Goal: Information Seeking & Learning: Learn about a topic

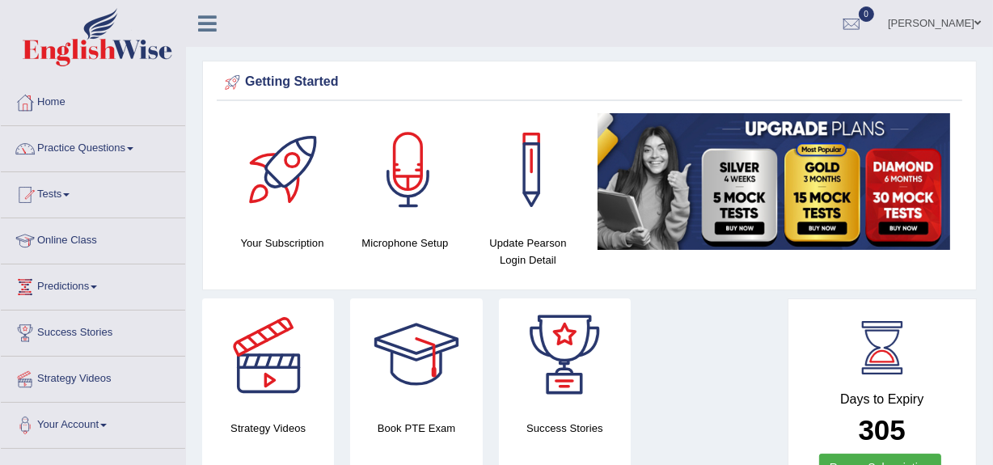
click at [77, 146] on link "Practice Questions" at bounding box center [93, 146] width 184 height 40
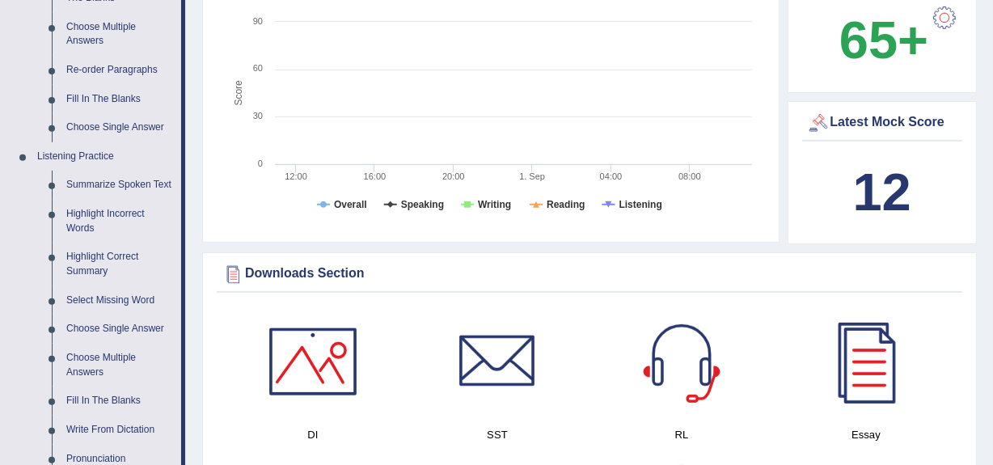
scroll to position [563, 0]
click at [84, 182] on link "Summarize Spoken Text" at bounding box center [120, 184] width 122 height 29
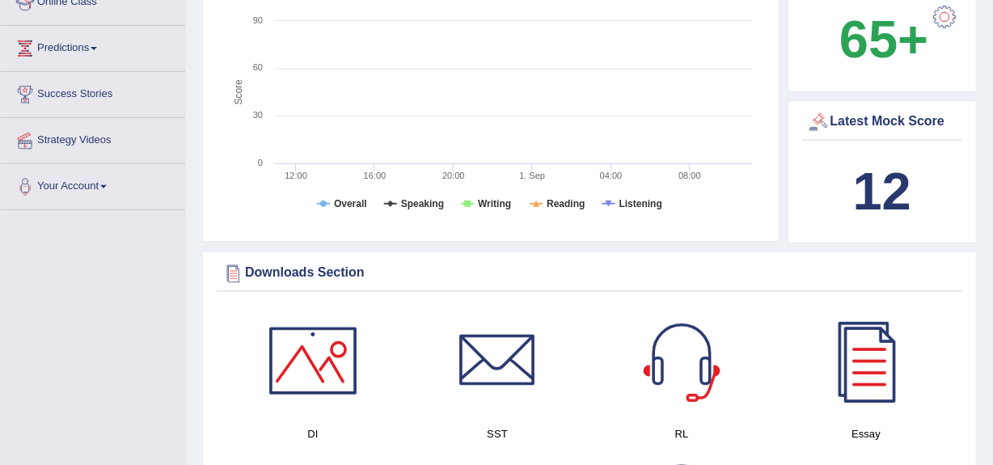
scroll to position [355, 0]
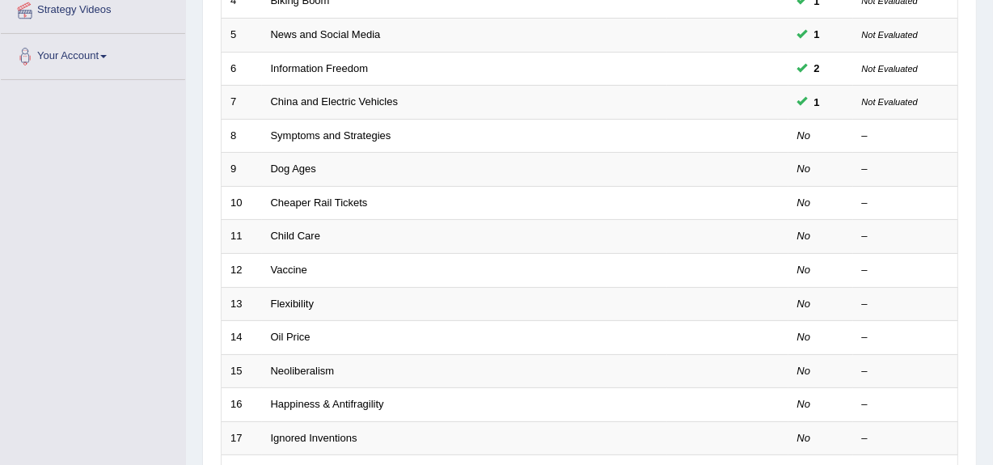
scroll to position [370, 0]
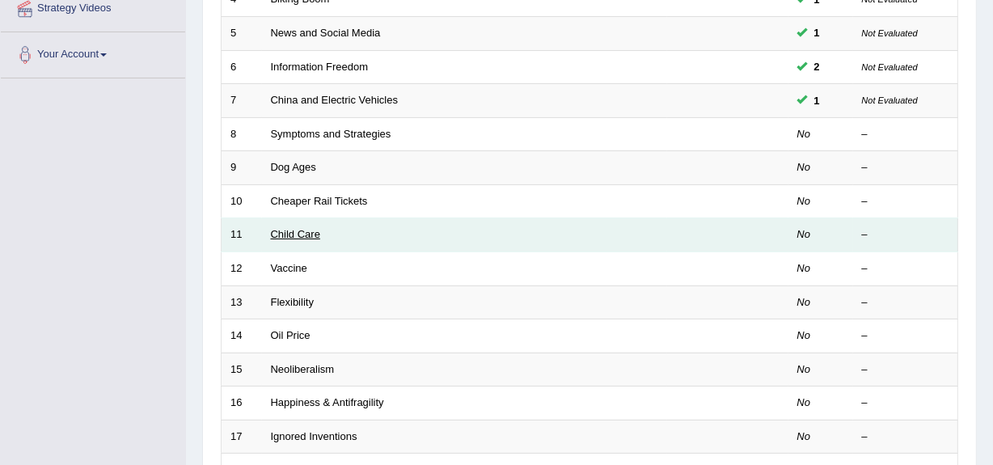
click at [293, 234] on link "Child Care" at bounding box center [295, 234] width 49 height 12
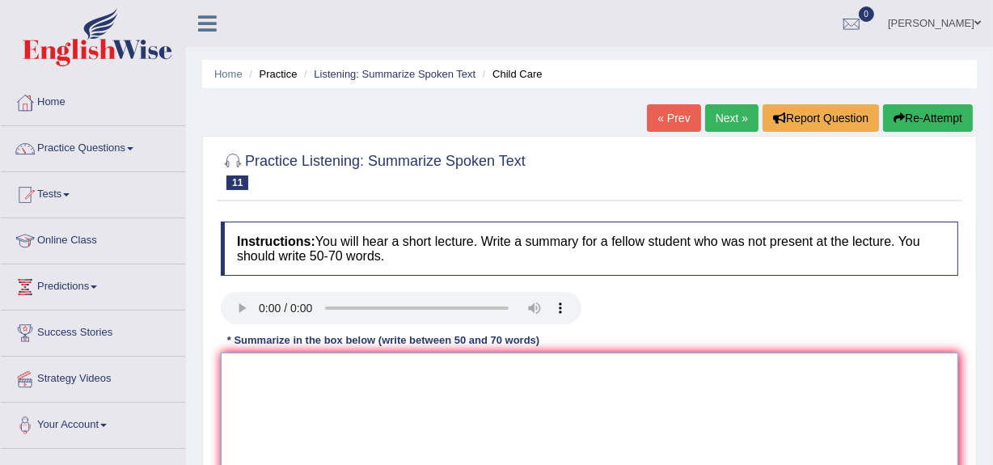
click at [233, 370] on textarea at bounding box center [589, 430] width 737 height 157
click at [495, 377] on textarea "The speaker provided a comprehence overview of" at bounding box center [589, 430] width 737 height 157
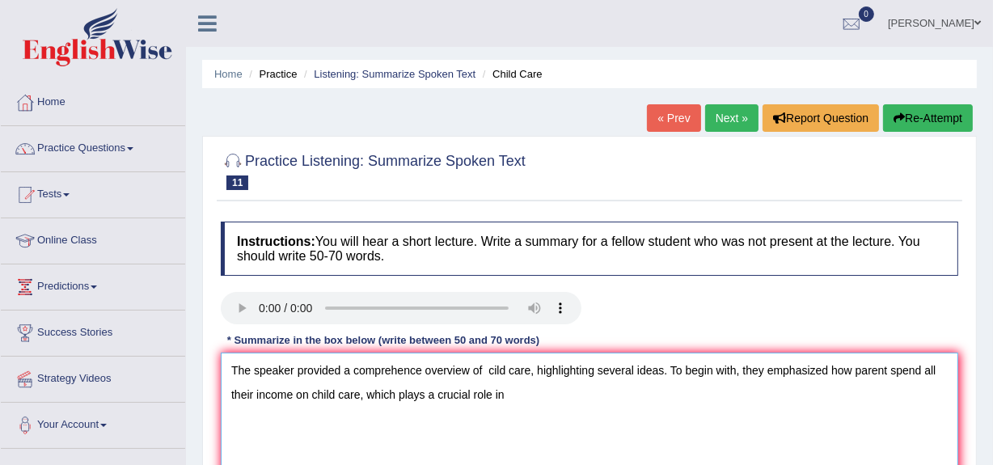
type textarea "The speaker provided a comprehence overview of cild care, highlighting several …"
click at [365, 324] on div at bounding box center [401, 310] width 361 height 36
click at [508, 397] on textarea "The speaker provided a comprehence overview of cild care, highlighting several …" at bounding box center [589, 430] width 737 height 157
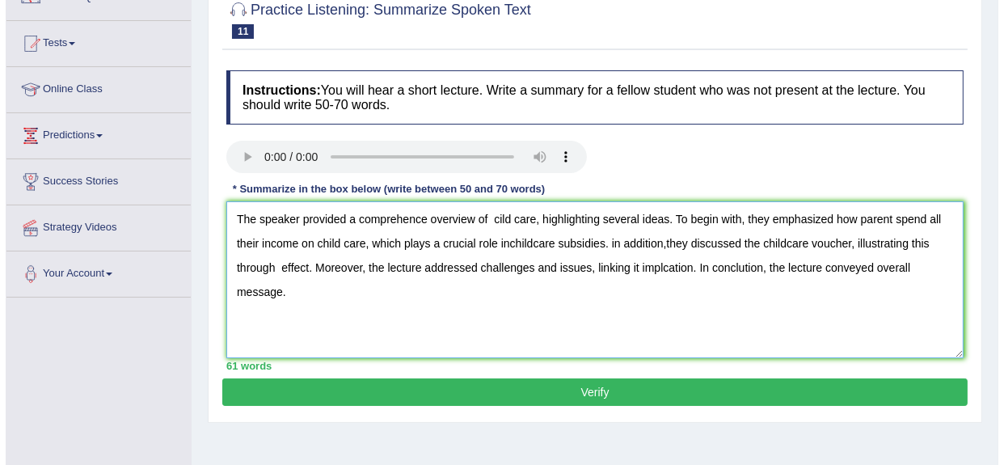
scroll to position [175, 0]
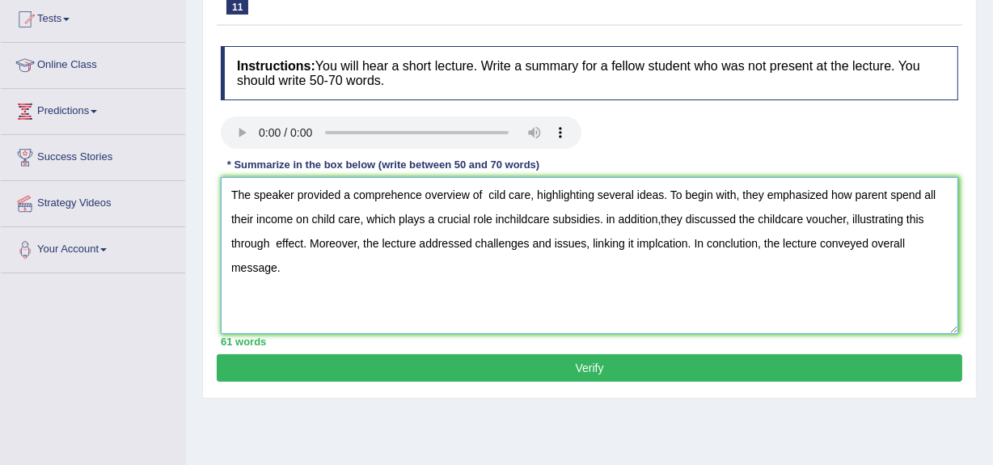
type textarea "The speaker provided a comprehence overview of cild care, highlighting several …"
click at [588, 361] on button "Verify" at bounding box center [589, 367] width 745 height 27
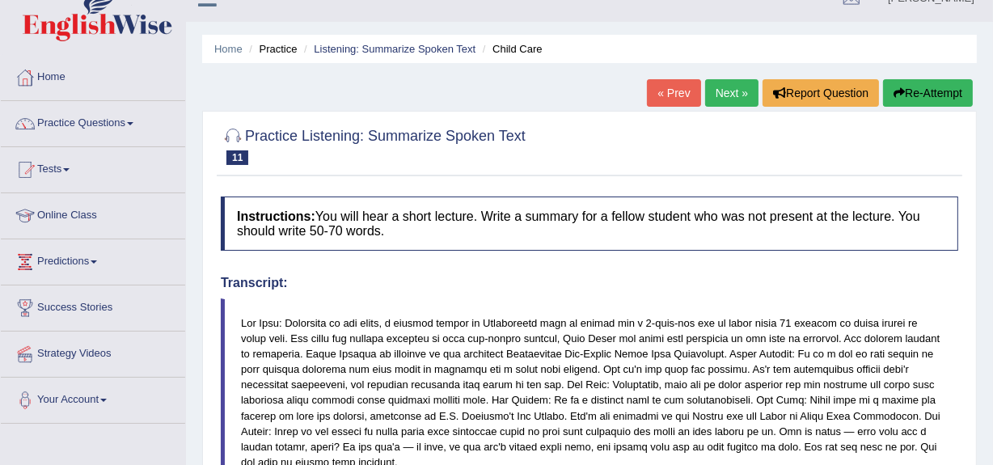
scroll to position [0, 0]
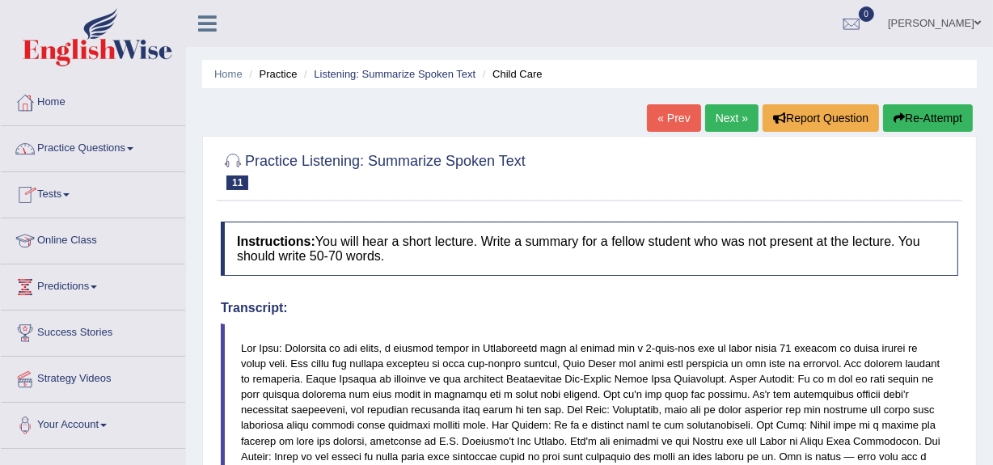
click at [59, 147] on link "Practice Questions" at bounding box center [93, 146] width 184 height 40
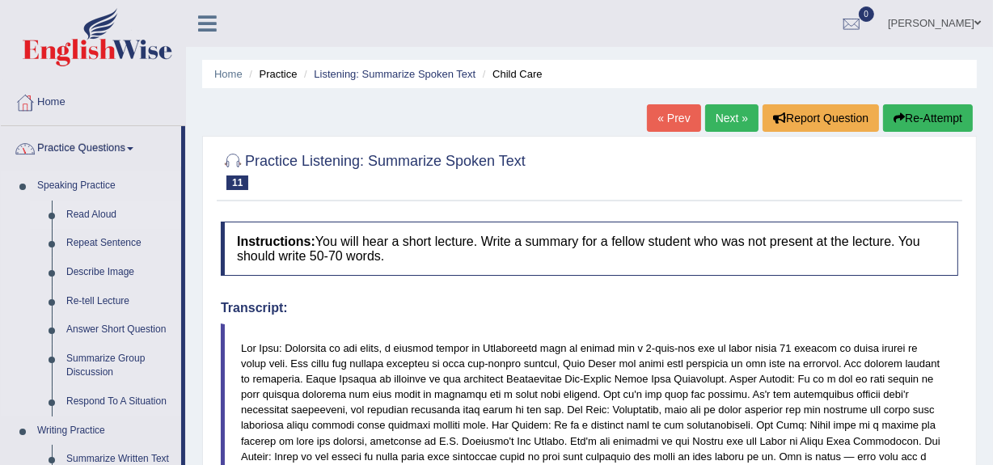
click at [88, 211] on link "Read Aloud" at bounding box center [120, 214] width 122 height 29
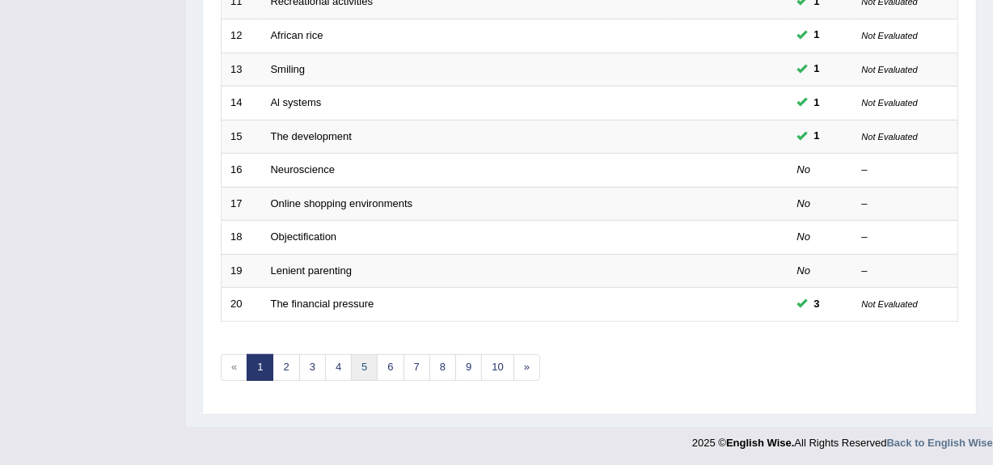
click at [361, 361] on link "5" at bounding box center [364, 367] width 27 height 27
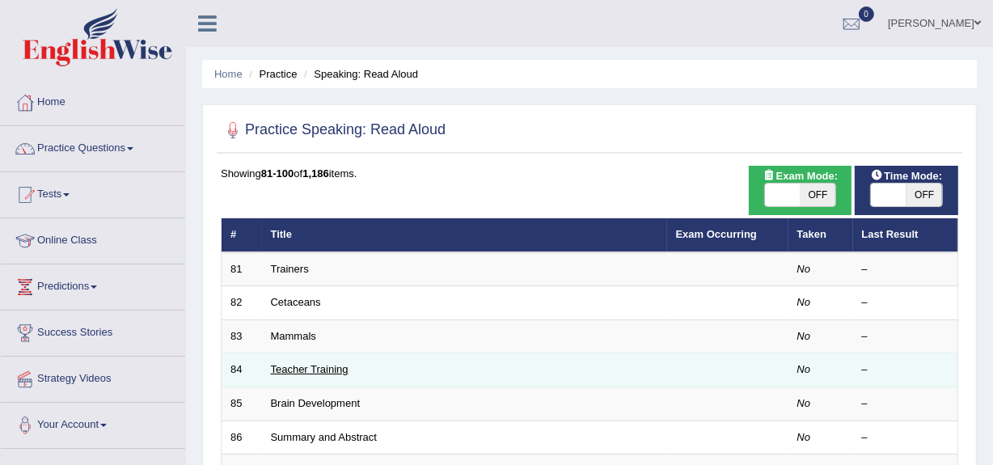
click at [323, 365] on link "Teacher Training" at bounding box center [310, 369] width 78 height 12
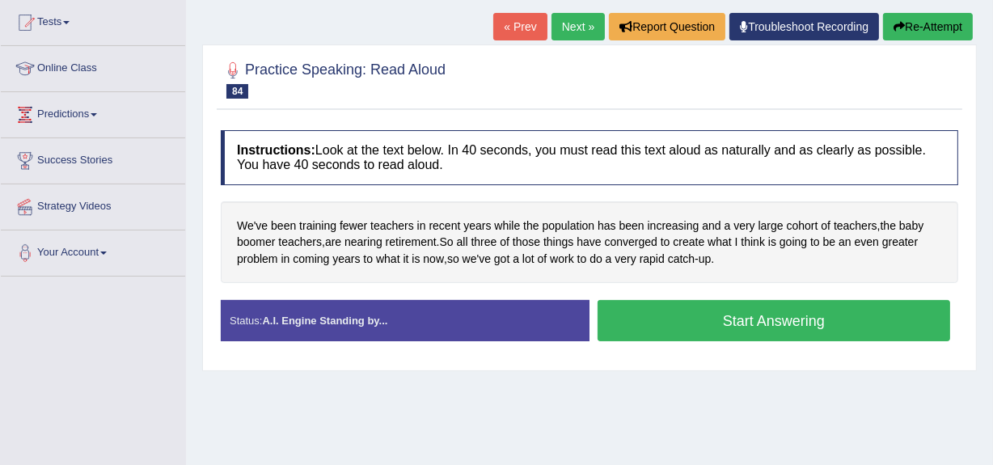
scroll to position [176, 0]
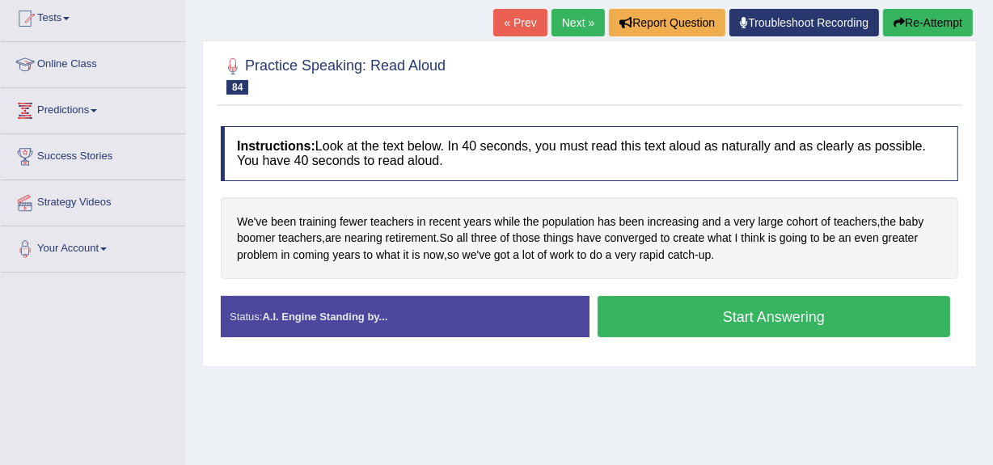
click at [753, 314] on button "Start Answering" at bounding box center [773, 316] width 352 height 41
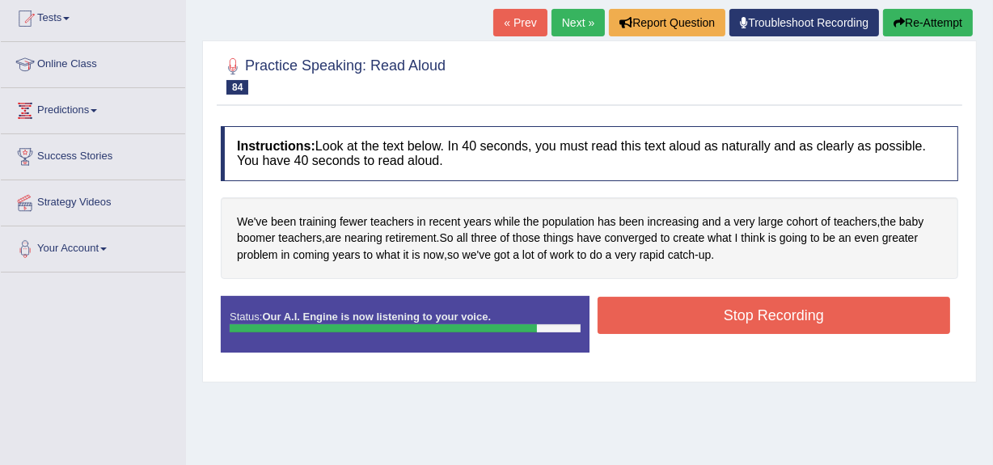
click at [753, 314] on button "Stop Recording" at bounding box center [773, 315] width 352 height 37
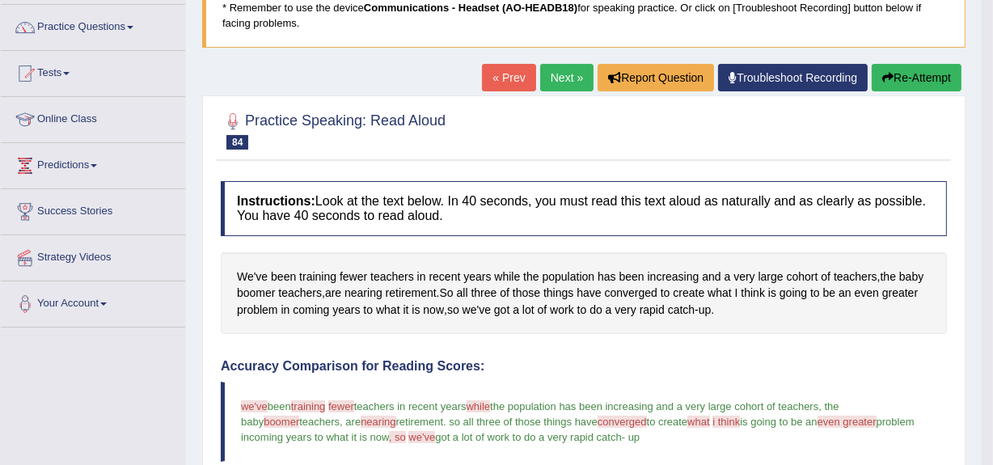
scroll to position [121, 0]
click at [559, 79] on link "Next »" at bounding box center [566, 77] width 53 height 27
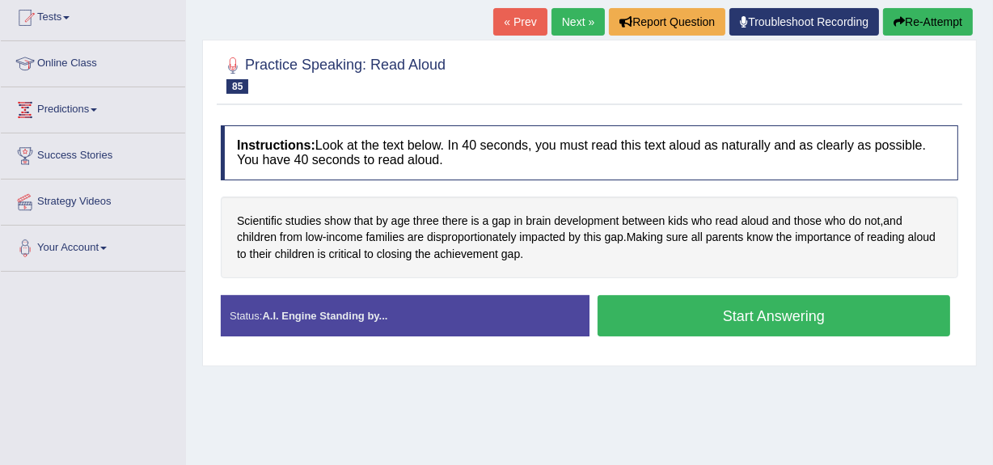
click at [747, 310] on button "Start Answering" at bounding box center [773, 315] width 352 height 41
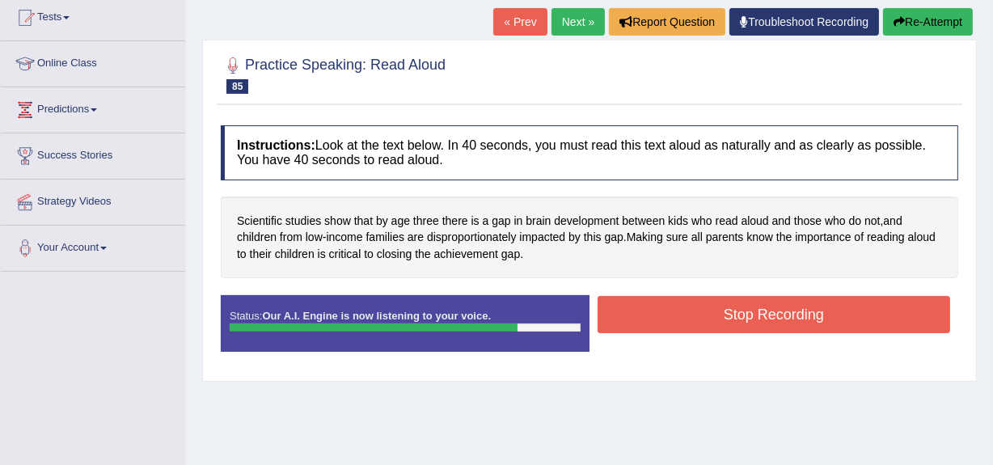
click at [747, 310] on button "Stop Recording" at bounding box center [773, 314] width 352 height 37
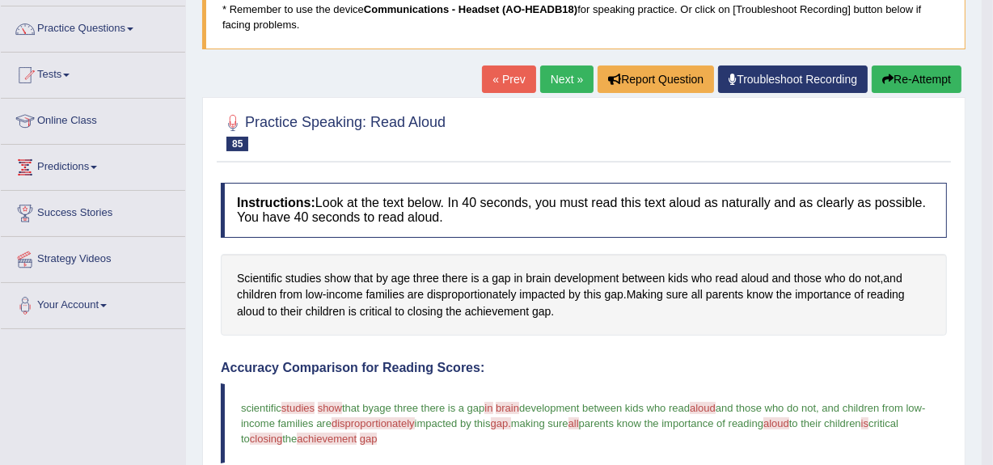
scroll to position [119, 0]
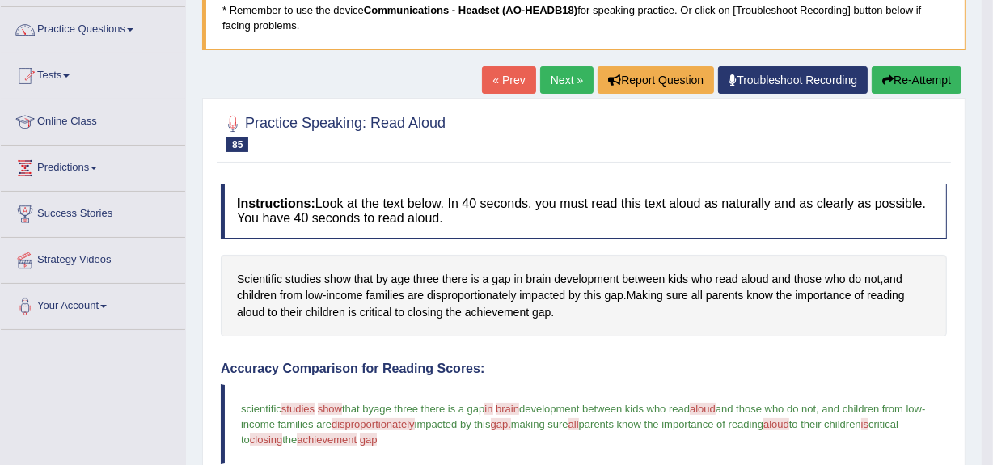
click at [897, 79] on button "Re-Attempt" at bounding box center [916, 79] width 90 height 27
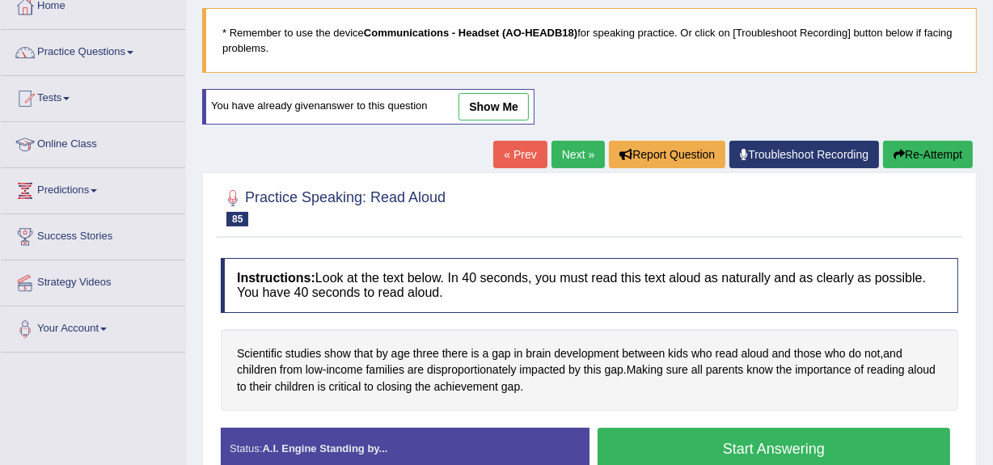
scroll to position [91, 0]
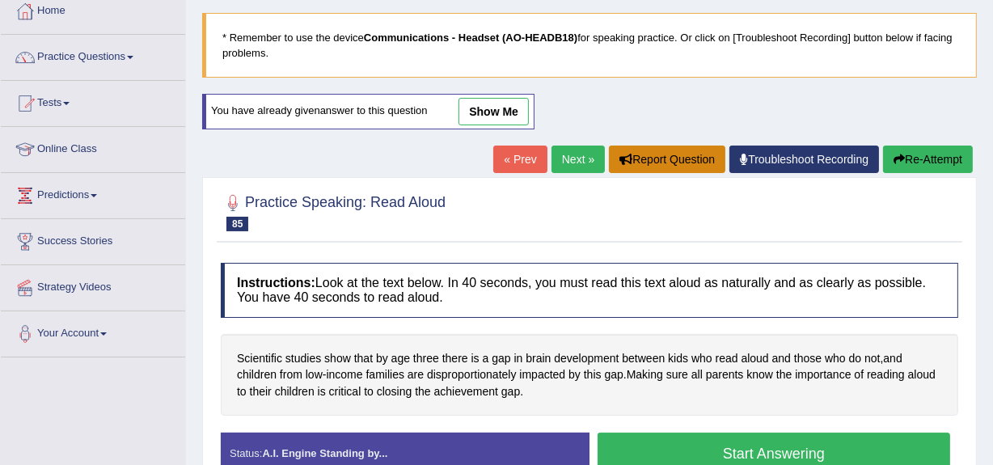
click at [685, 158] on button "Report Question" at bounding box center [667, 159] width 116 height 27
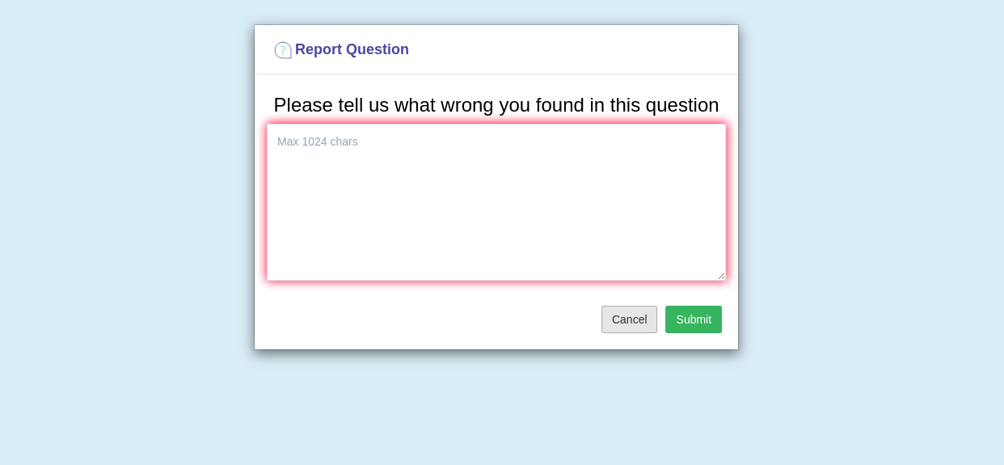
click at [631, 315] on button "Cancel" at bounding box center [629, 319] width 57 height 27
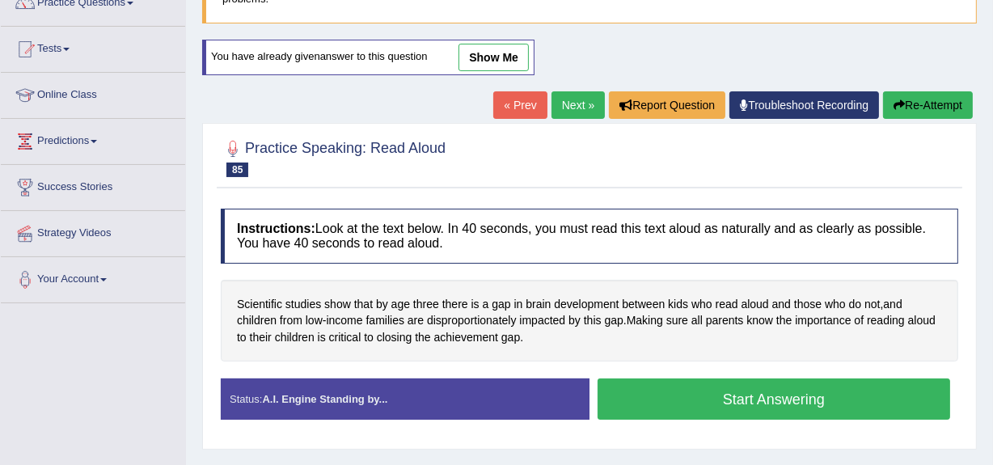
scroll to position [150, 0]
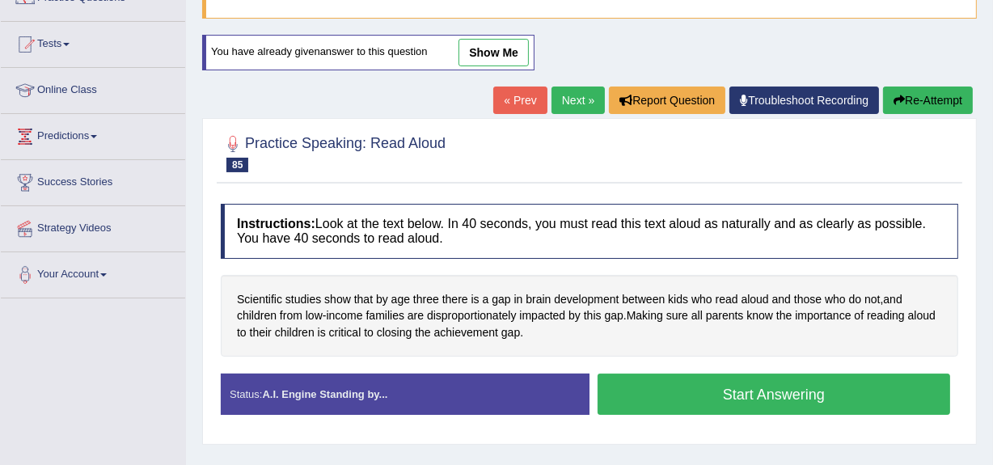
click at [741, 393] on button "Start Answering" at bounding box center [773, 393] width 352 height 41
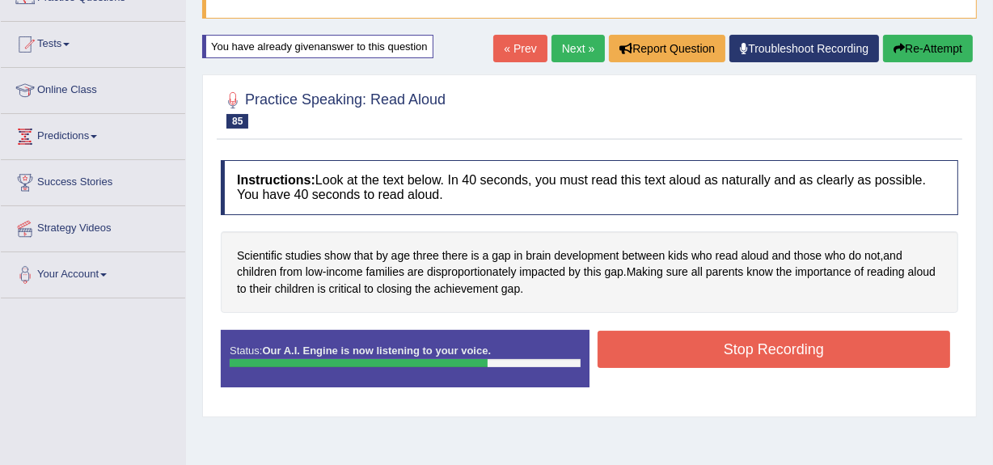
click at [765, 348] on button "Stop Recording" at bounding box center [773, 349] width 352 height 37
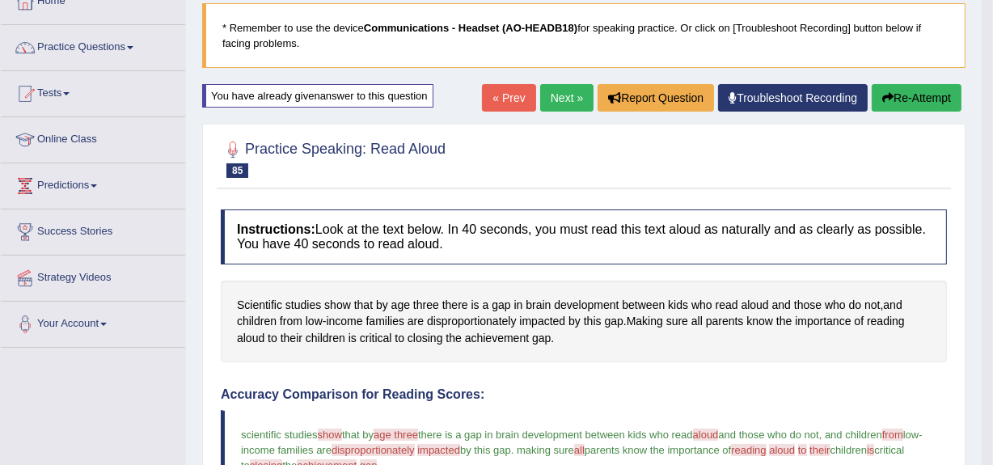
scroll to position [99, 0]
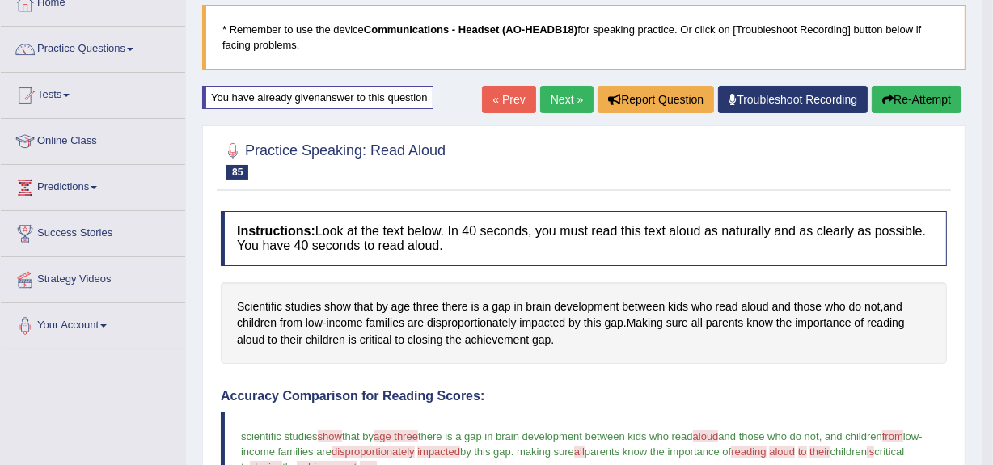
click at [558, 93] on link "Next »" at bounding box center [566, 99] width 53 height 27
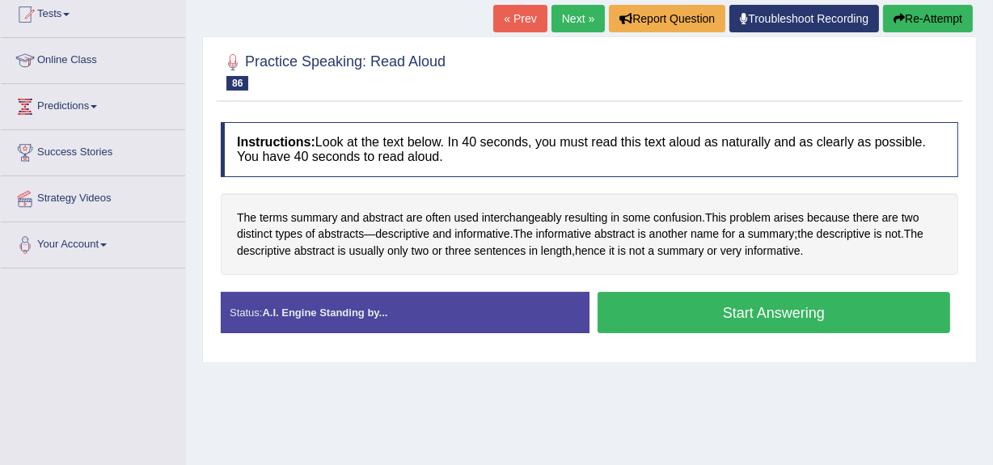
scroll to position [181, 0]
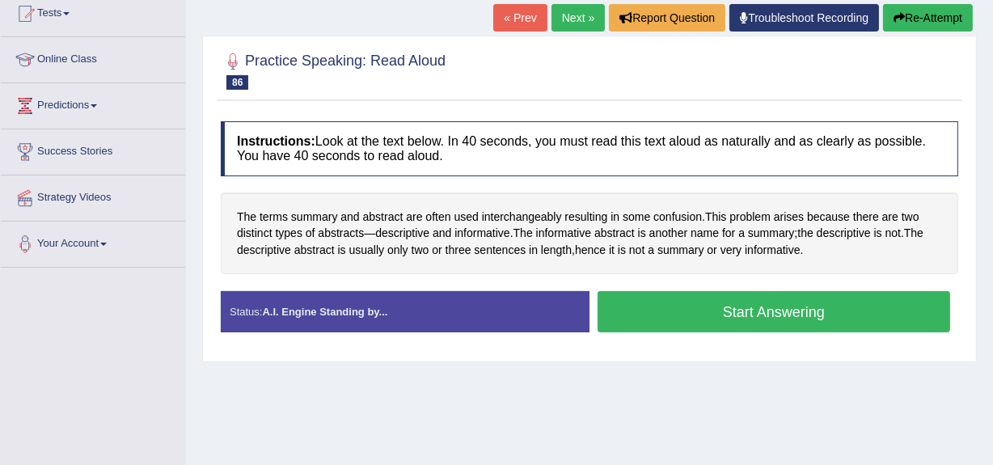
click at [744, 310] on button "Start Answering" at bounding box center [773, 311] width 352 height 41
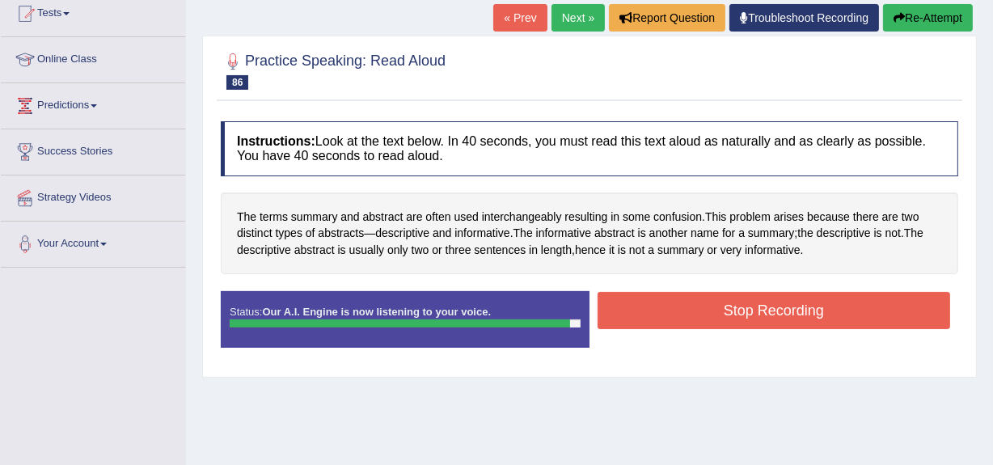
click at [744, 310] on button "Stop Recording" at bounding box center [773, 310] width 352 height 37
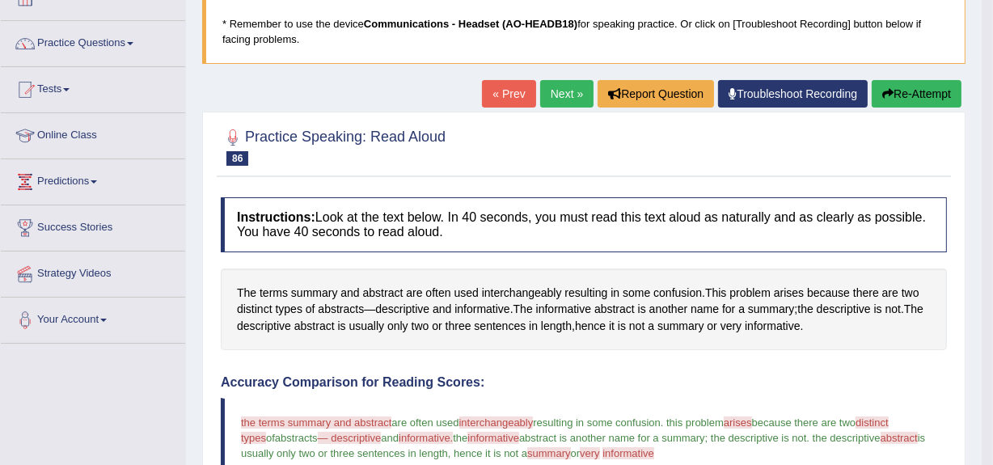
scroll to position [105, 0]
click at [901, 88] on button "Re-Attempt" at bounding box center [916, 93] width 90 height 27
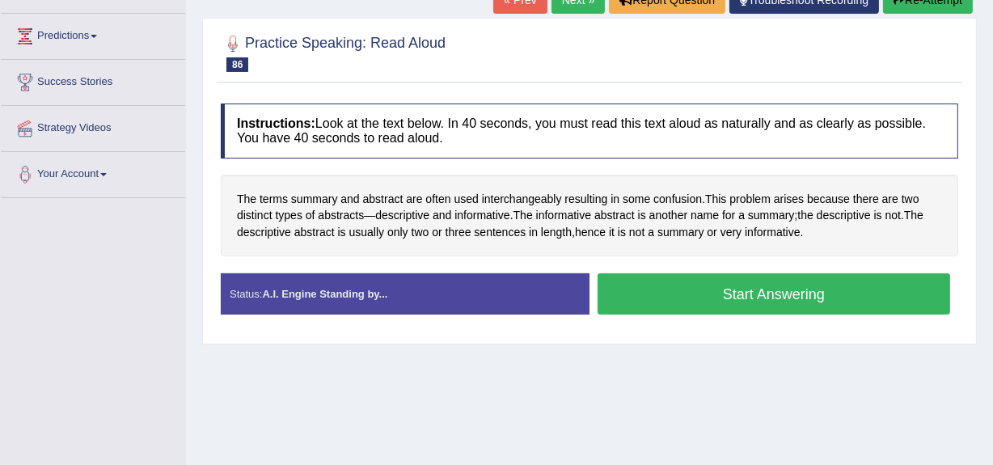
scroll to position [256, 0]
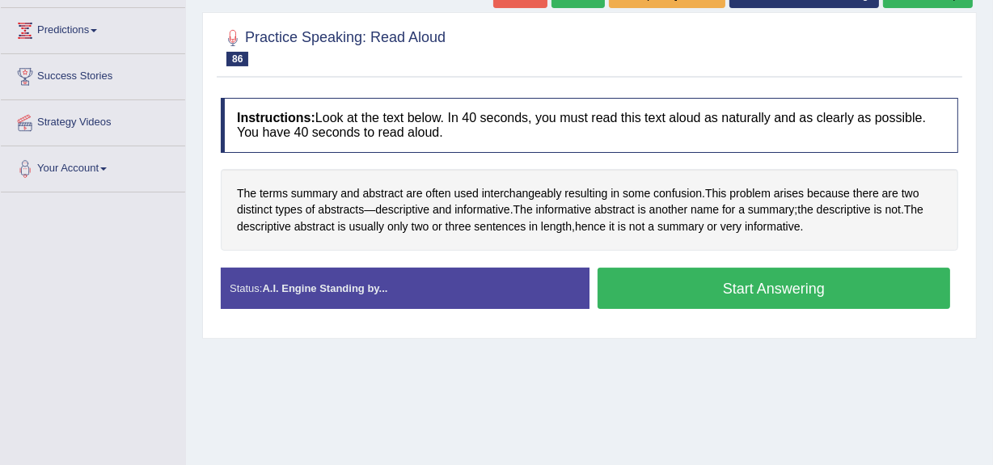
drag, startPoint x: 775, startPoint y: 286, endPoint x: 766, endPoint y: 280, distance: 11.7
click at [766, 280] on button "Start Answering" at bounding box center [773, 288] width 352 height 41
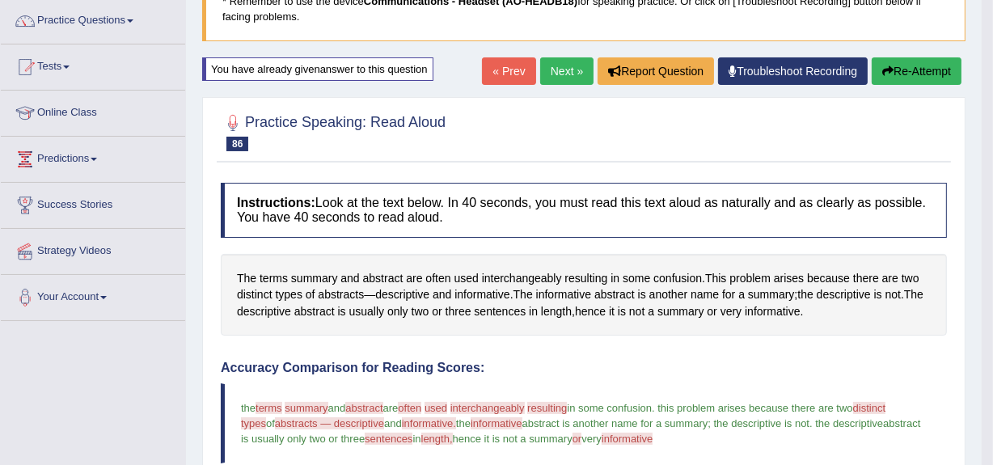
scroll to position [127, 0]
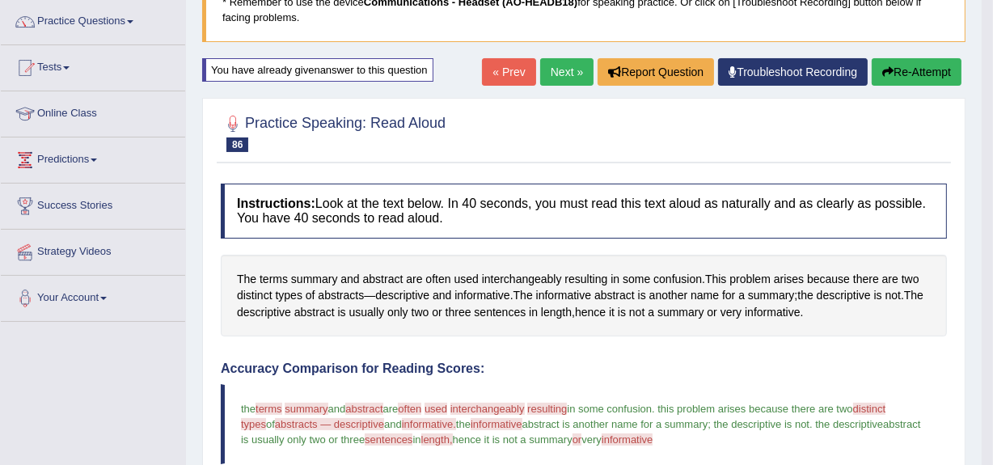
click at [558, 78] on link "Next »" at bounding box center [566, 71] width 53 height 27
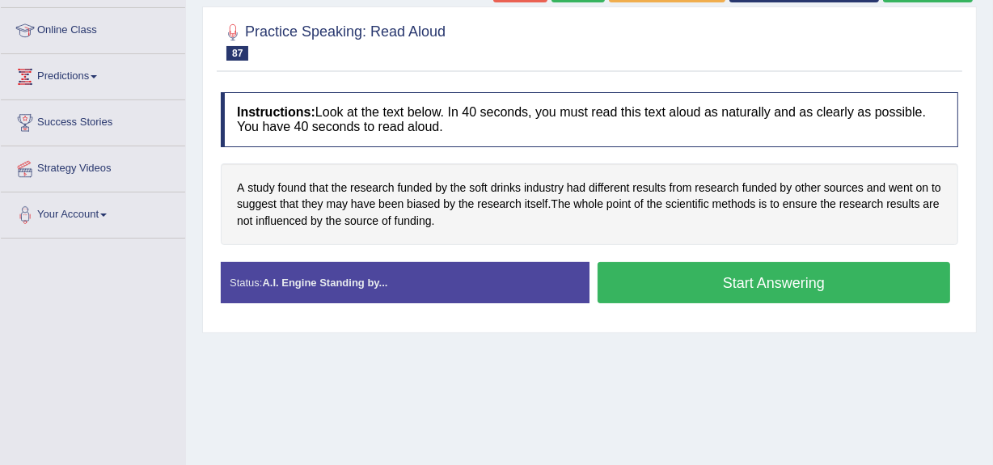
scroll to position [211, 0]
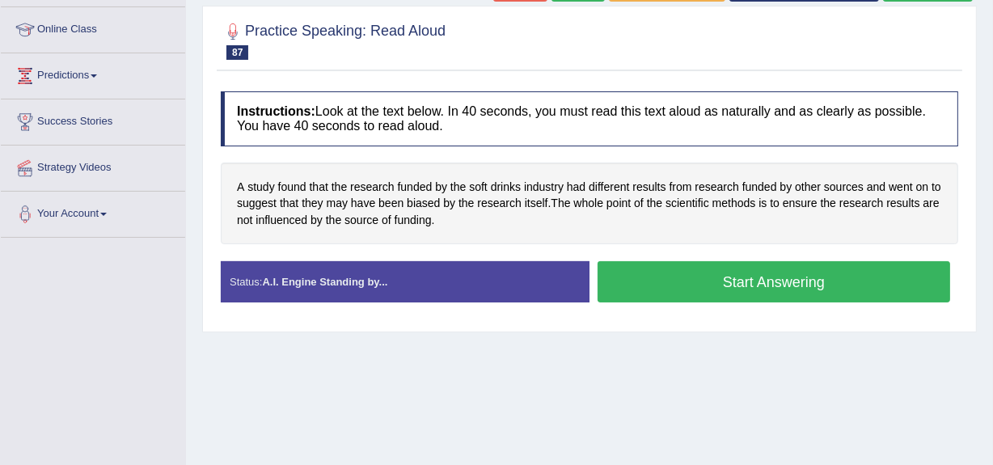
click at [734, 281] on button "Start Answering" at bounding box center [773, 281] width 352 height 41
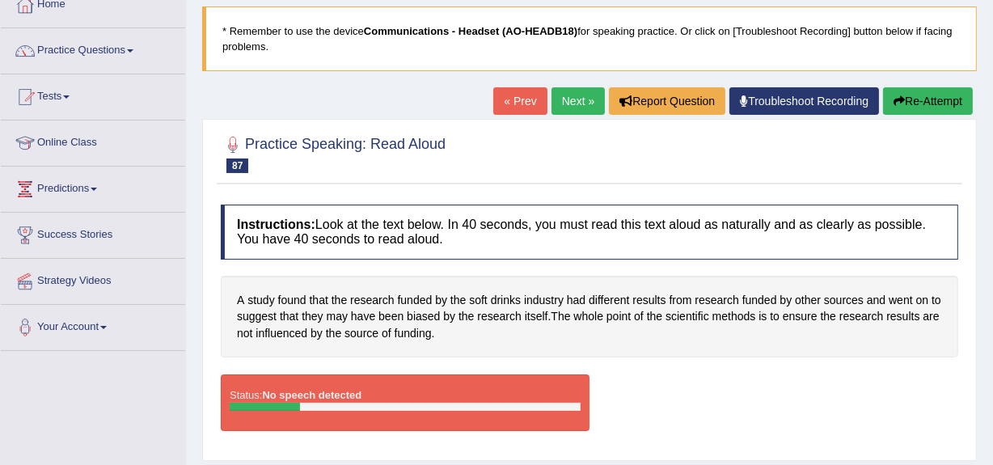
scroll to position [97, 0]
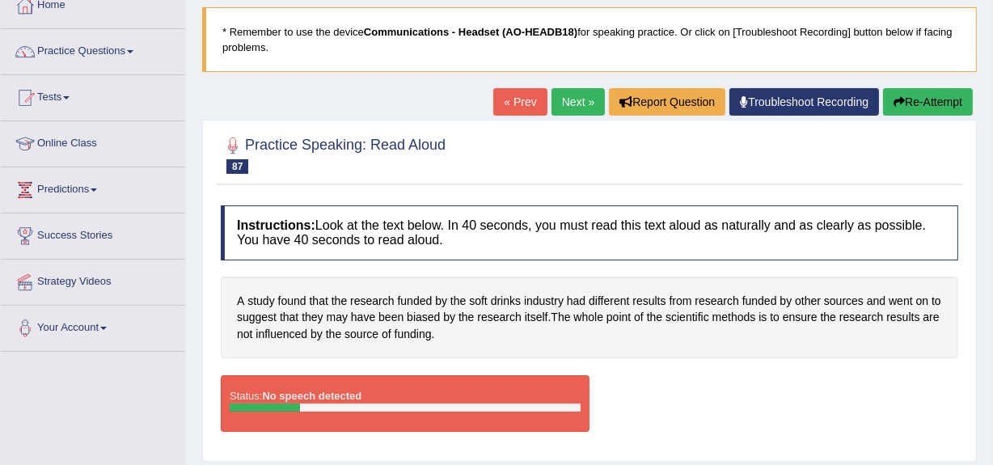
click at [922, 96] on button "Re-Attempt" at bounding box center [928, 101] width 90 height 27
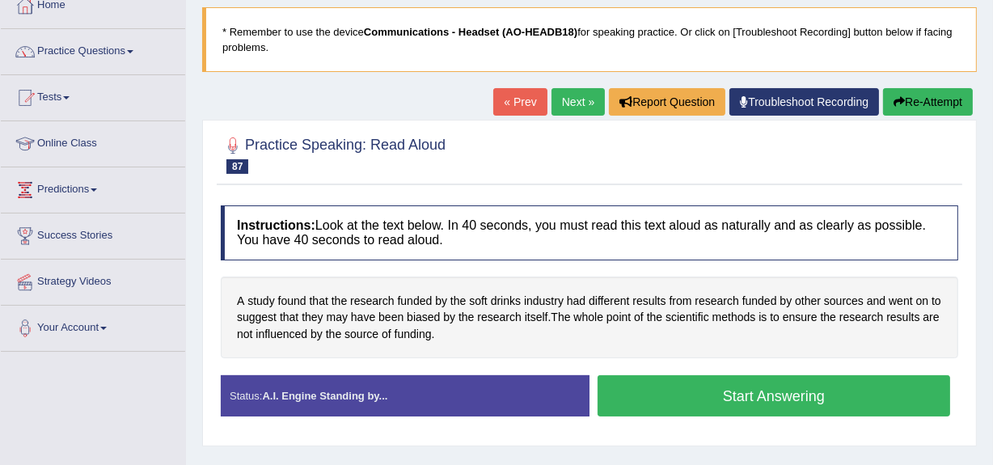
click at [792, 394] on button "Start Answering" at bounding box center [773, 395] width 352 height 41
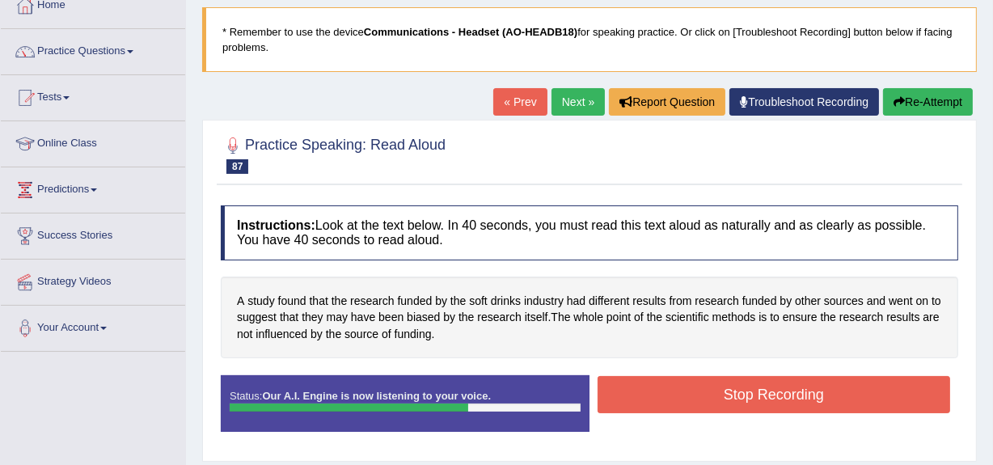
click at [787, 390] on button "Stop Recording" at bounding box center [773, 394] width 352 height 37
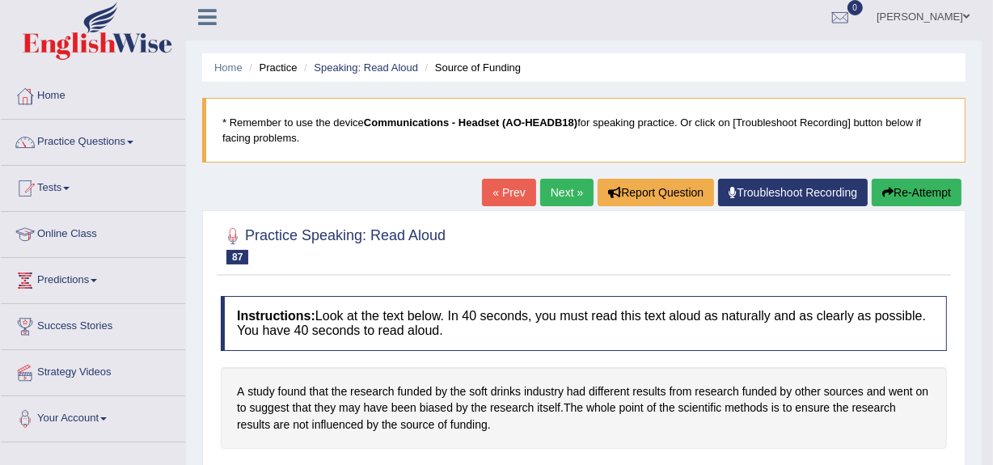
scroll to position [6, 0]
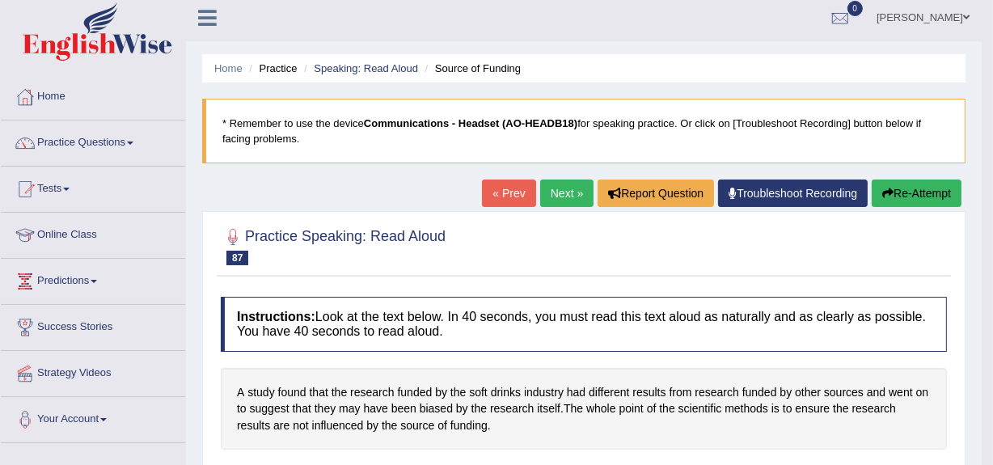
click at [557, 190] on link "Next »" at bounding box center [566, 192] width 53 height 27
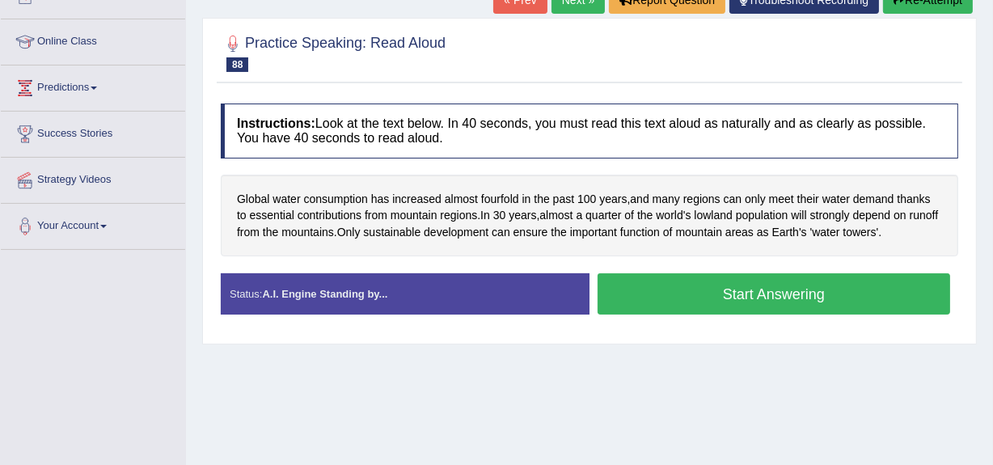
scroll to position [212, 0]
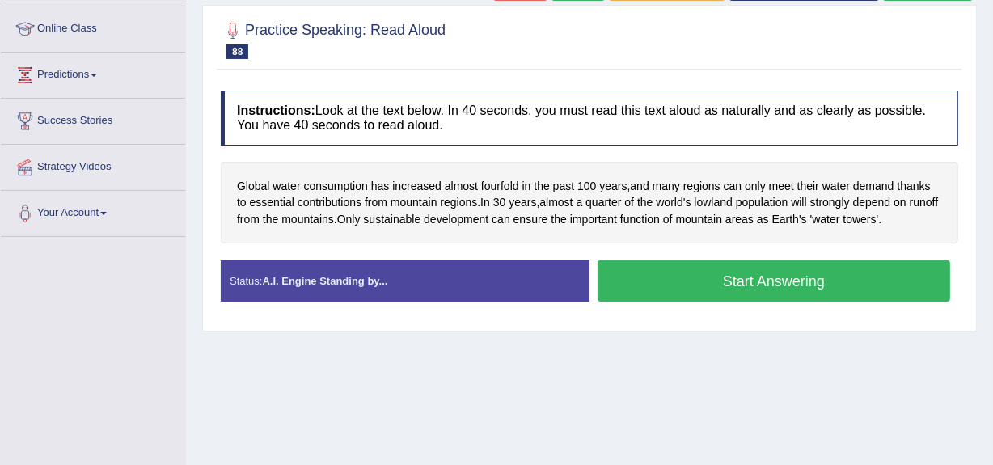
click at [743, 281] on button "Start Answering" at bounding box center [773, 280] width 352 height 41
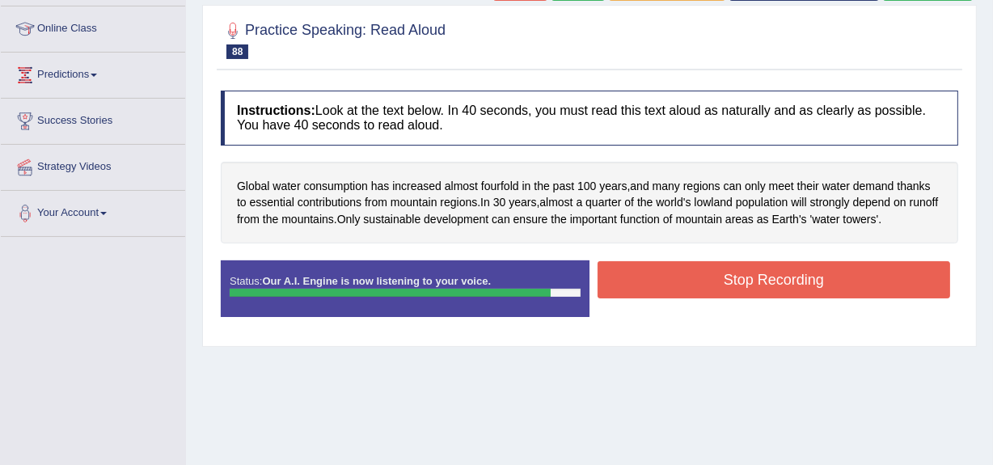
click at [743, 283] on button "Stop Recording" at bounding box center [773, 279] width 352 height 37
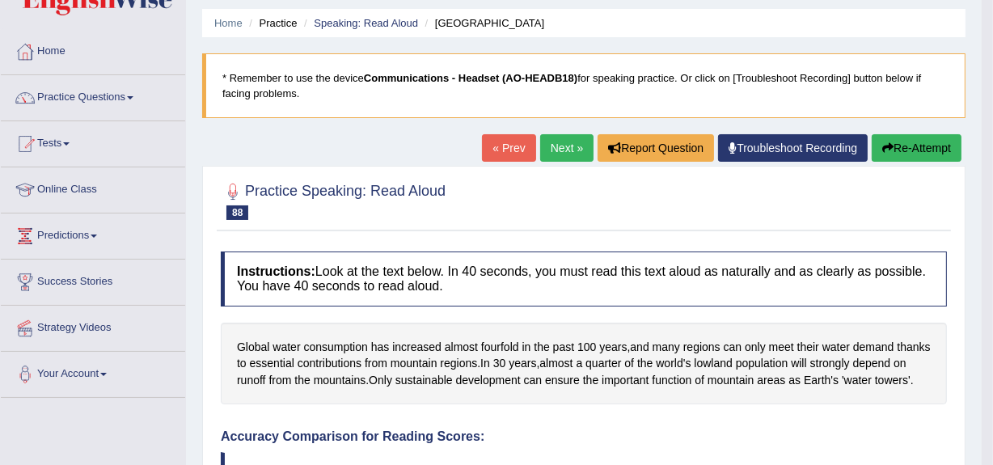
scroll to position [0, 0]
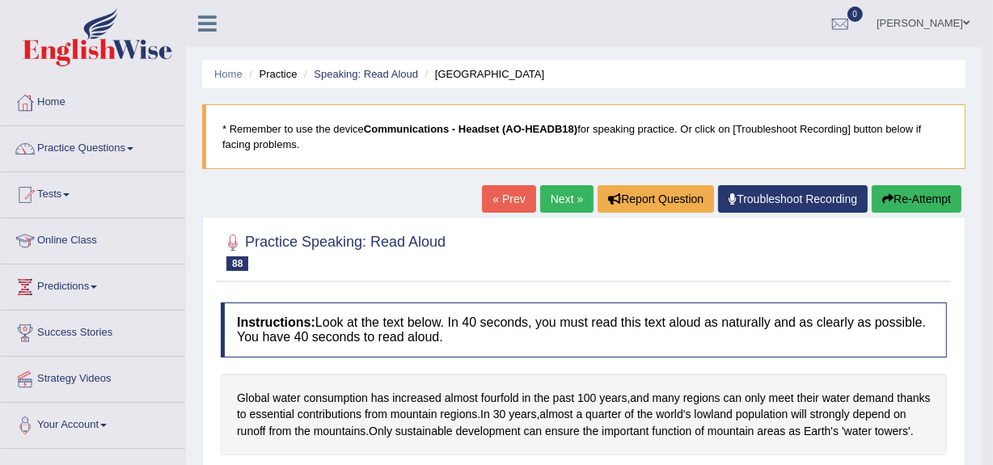
click at [553, 193] on link "Next »" at bounding box center [566, 198] width 53 height 27
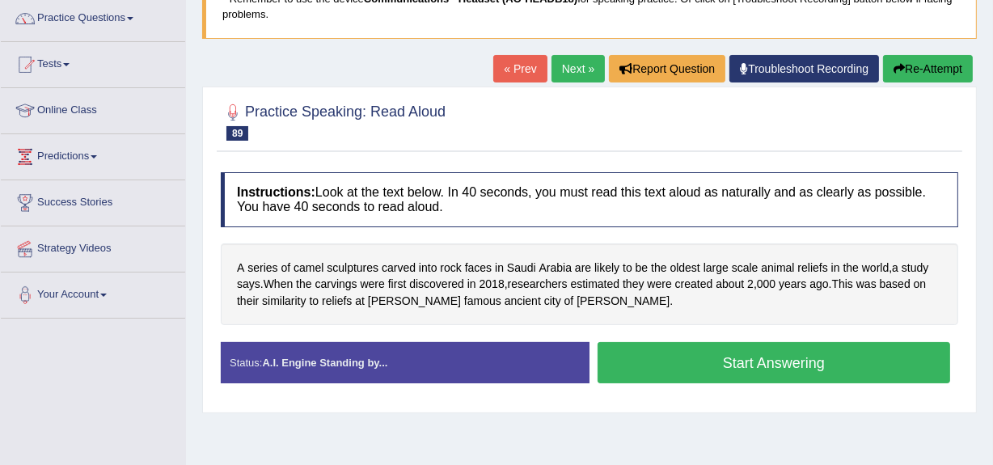
click at [733, 363] on button "Start Answering" at bounding box center [773, 362] width 352 height 41
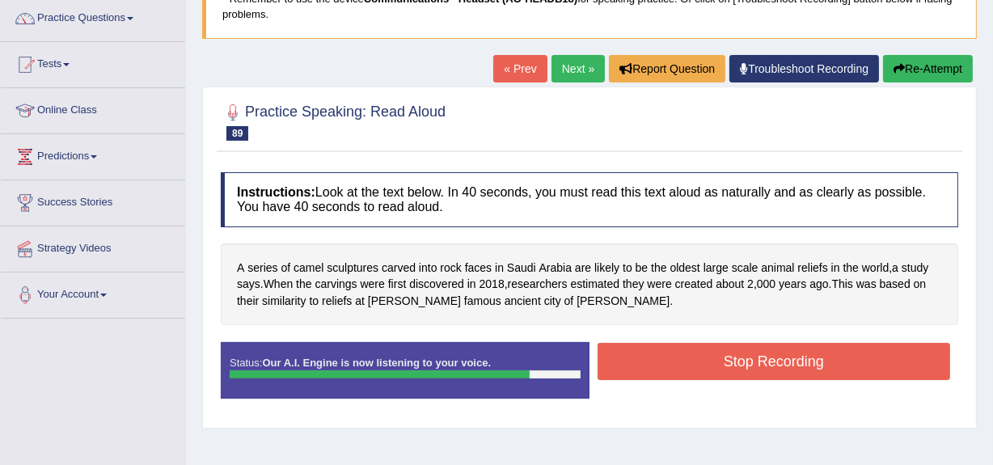
click at [732, 363] on button "Stop Recording" at bounding box center [773, 361] width 352 height 37
